Goal: Transaction & Acquisition: Download file/media

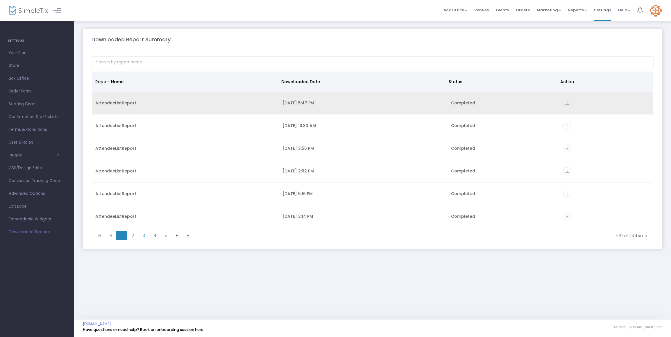
click at [563, 104] on icon "vertical_align_bottom" at bounding box center [567, 103] width 8 height 8
